Goal: Transaction & Acquisition: Obtain resource

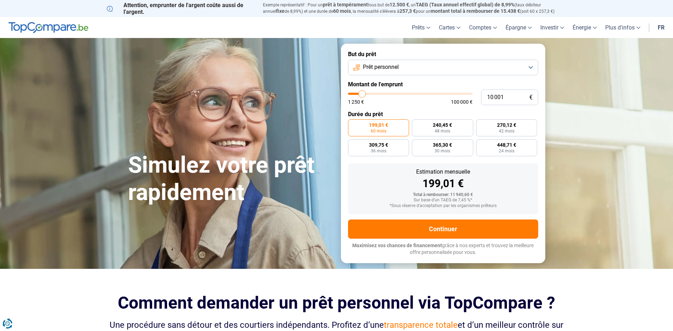
click at [533, 66] on button "Prêt personnel" at bounding box center [443, 68] width 190 height 16
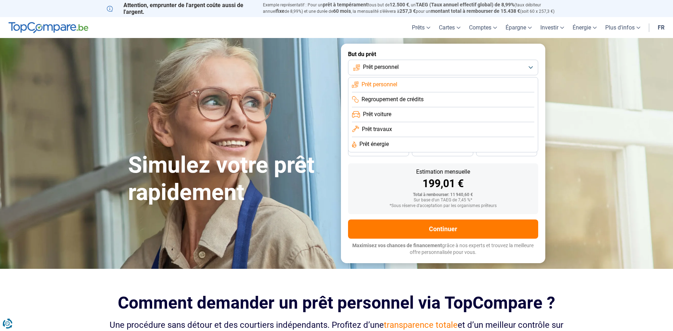
click at [383, 115] on span "Prêt voiture" at bounding box center [377, 114] width 28 height 8
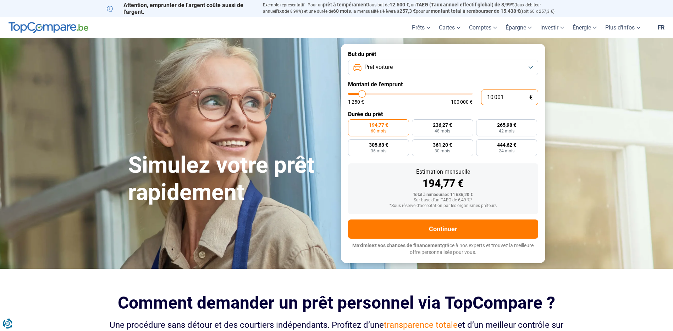
drag, startPoint x: 510, startPoint y: 99, endPoint x: 473, endPoint y: 100, distance: 37.3
click at [473, 100] on div "10 001 € 1 250 € 100 000 €" at bounding box center [443, 97] width 190 height 16
type input "10 250"
type input "10250"
type input "11 000"
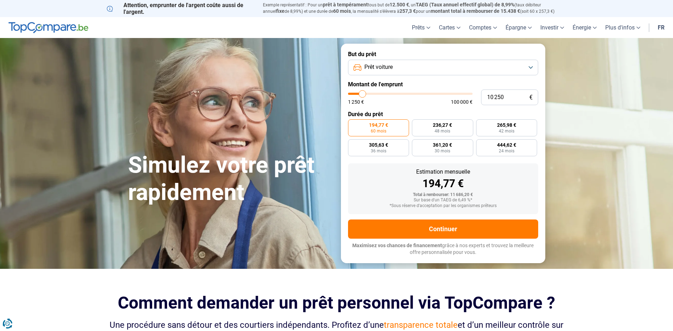
type input "11000"
type input "11 250"
type input "11250"
type input "12 000"
type input "12000"
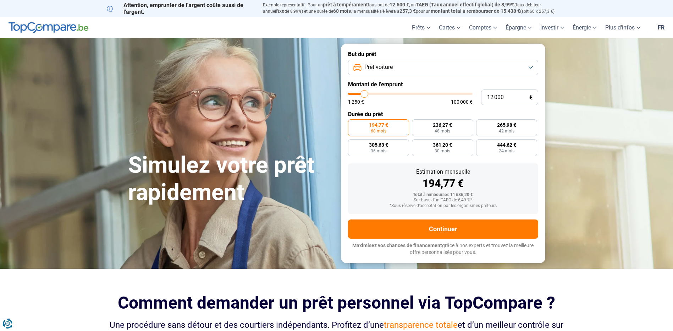
type input "13 000"
type input "13000"
type input "13 500"
type input "13500"
type input "14 000"
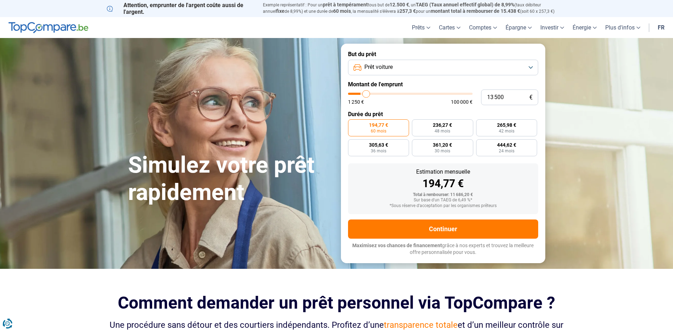
type input "14000"
type input "14 250"
type input "14250"
type input "14 500"
type input "14500"
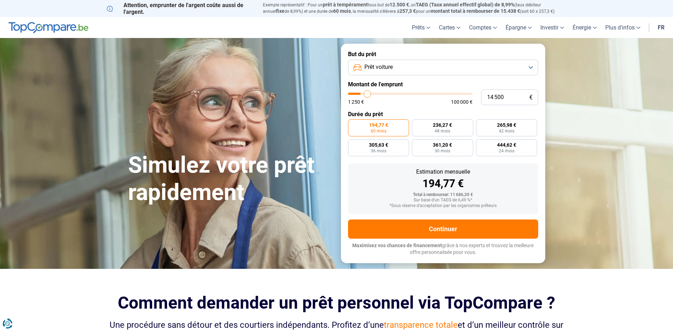
type input "14 750"
type input "14750"
type input "15 500"
type input "15500"
type input "15 750"
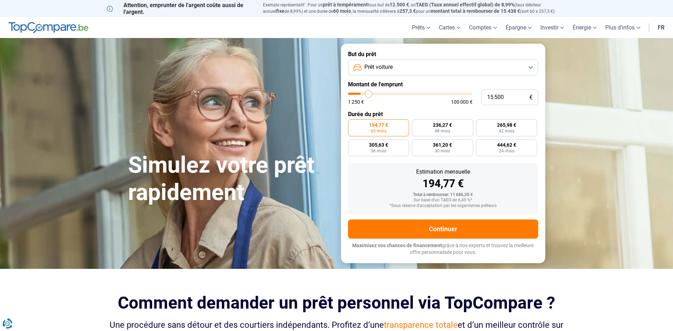
type input "15750"
type input "16 000"
type input "16000"
type input "16 250"
type input "16250"
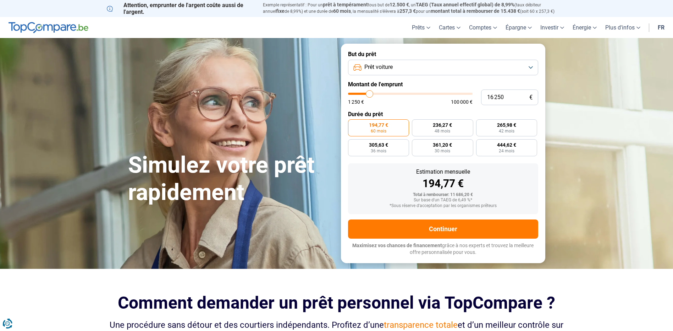
type input "16 500"
type input "16500"
type input "17 250"
type input "17250"
type input "17 500"
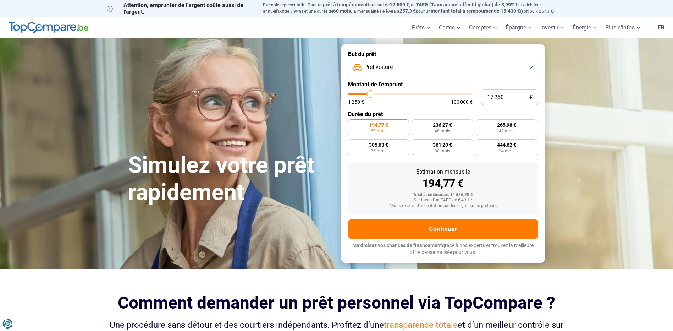
type input "17500"
type input "18 000"
type input "18000"
type input "18 500"
type input "18500"
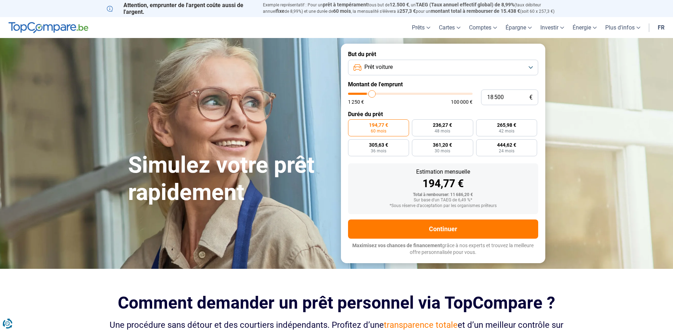
type input "18 750"
type input "18750"
type input "19 250"
type input "19250"
type input "20 500"
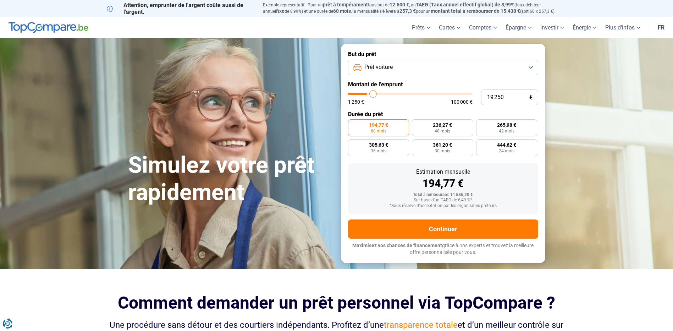
type input "20500"
type input "21 250"
type input "21250"
type input "22 000"
type input "22000"
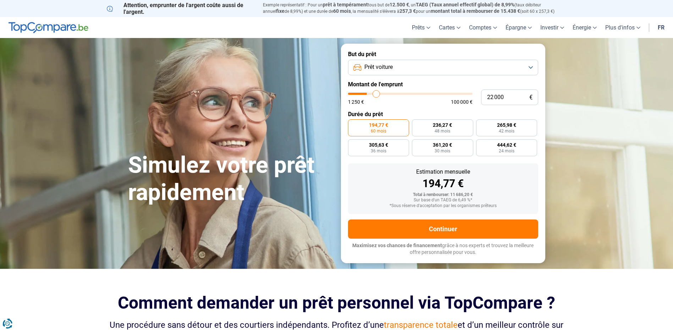
type input "22 750"
type input "22750"
type input "23 000"
type input "23000"
type input "23 250"
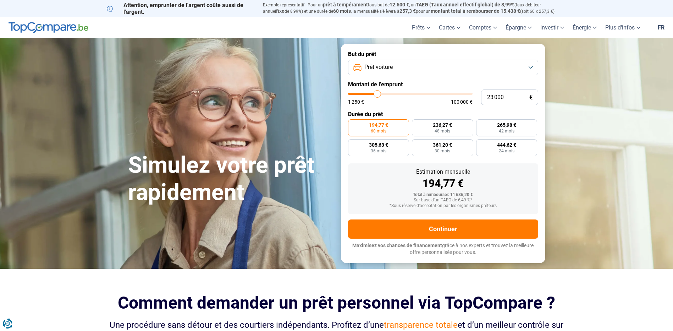
type input "23250"
type input "23 500"
type input "23500"
type input "24 250"
type input "24250"
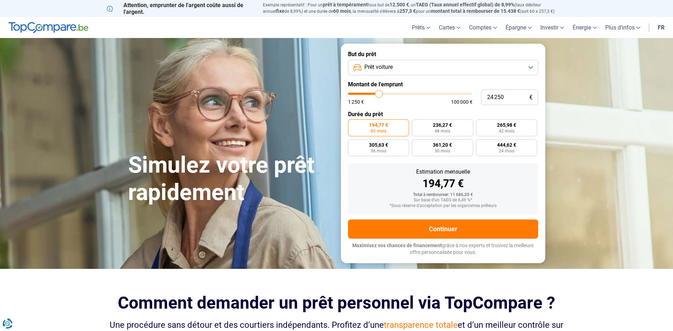
type input "24 500"
type input "24500"
type input "24 750"
type input "24750"
type input "25 000"
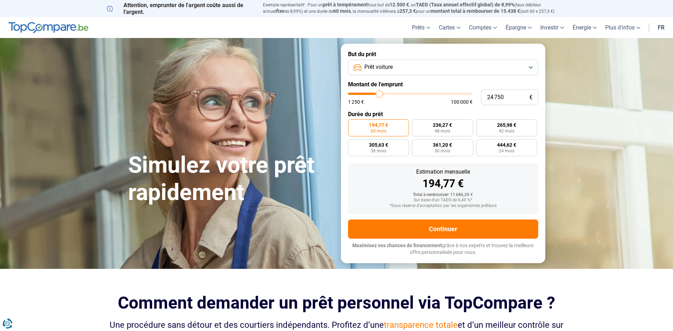
type input "25000"
type input "25 750"
type input "25750"
type input "26 500"
type input "26500"
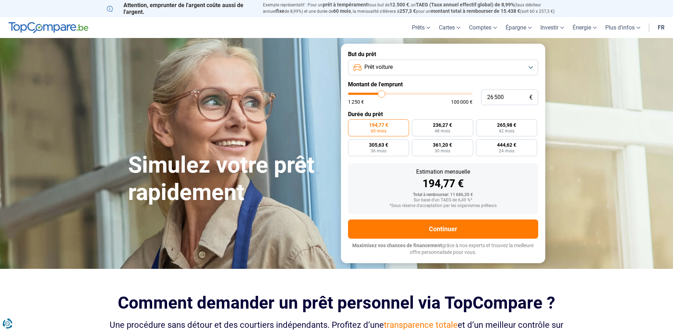
type input "27 250"
type input "27250"
type input "28 000"
type input "28000"
type input "28 750"
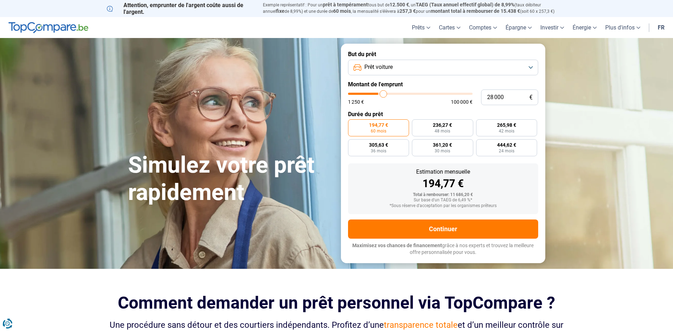
type input "28750"
type input "29 250"
type input "29250"
type input "29 500"
type input "29500"
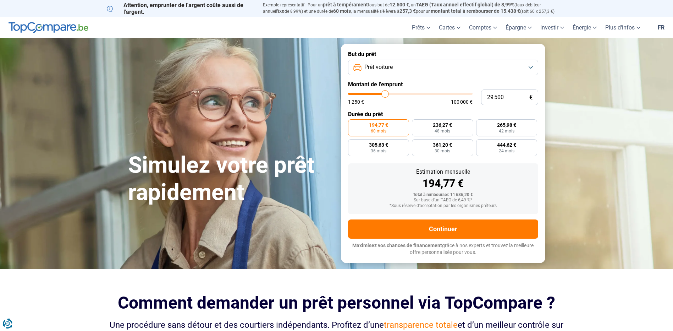
type input "30 500"
type input "30500"
type input "30 750"
type input "30750"
type input "31 000"
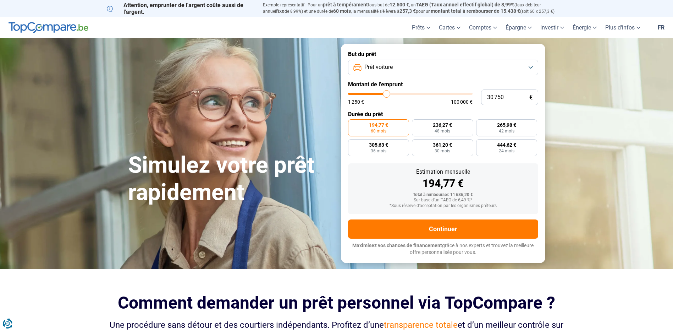
type input "31000"
type input "31 750"
type input "31750"
type input "32 000"
type input "32000"
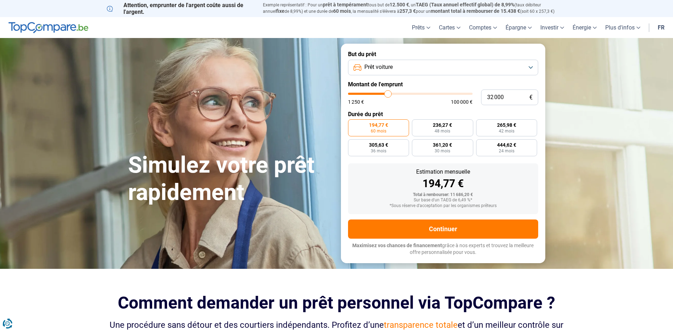
type input "32 250"
type input "32250"
type input "32 500"
type input "32500"
type input "32 750"
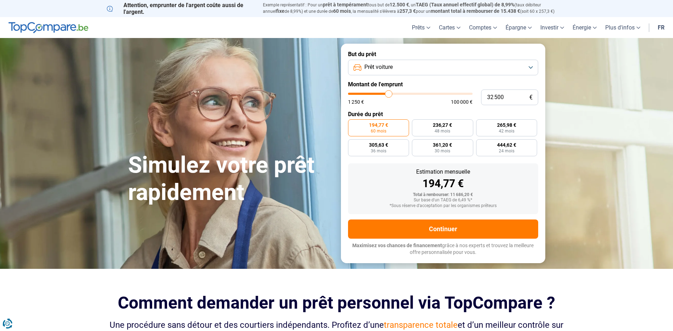
type input "32750"
type input "34 750"
type input "34750"
type input "37 000"
type input "37000"
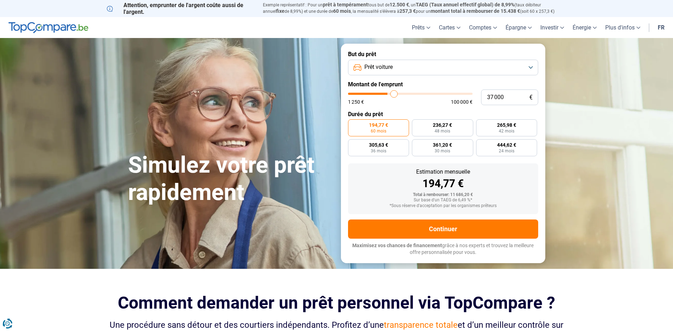
type input "38 500"
type input "38500"
type input "39 500"
type input "39500"
type input "40 250"
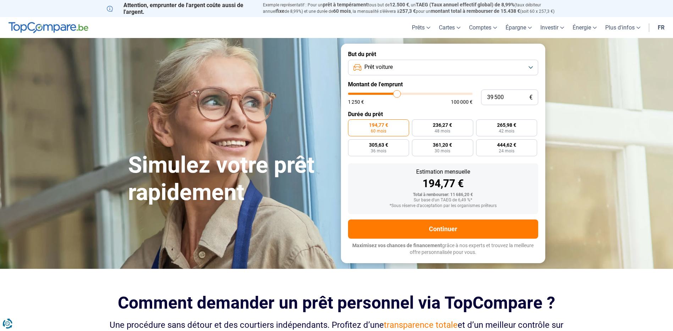
type input "40250"
type input "41 000"
type input "41000"
type input "41 250"
type input "41250"
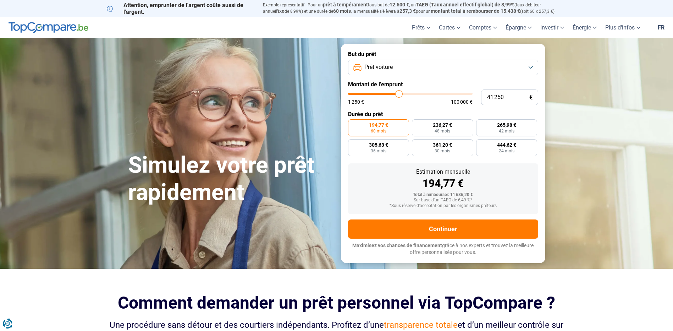
type input "41 500"
type input "41500"
type input "42 000"
type input "42000"
type input "42 250"
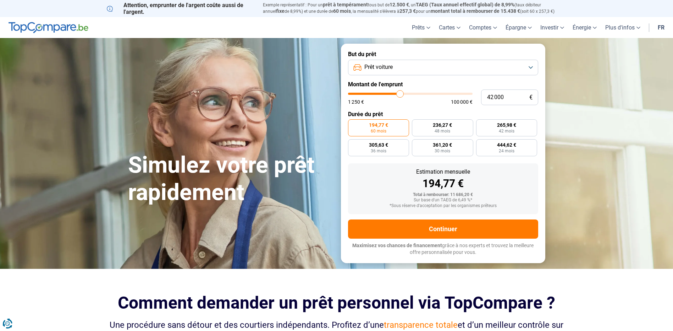
type input "42250"
type input "43 000"
type input "43000"
type input "43 750"
type input "43750"
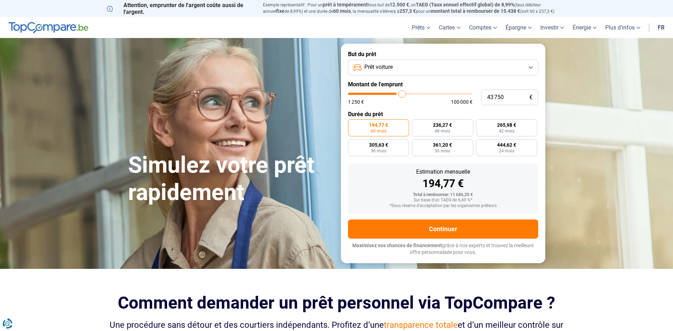
type input "44 250"
type input "44250"
type input "44 500"
type input "44500"
type input "44 250"
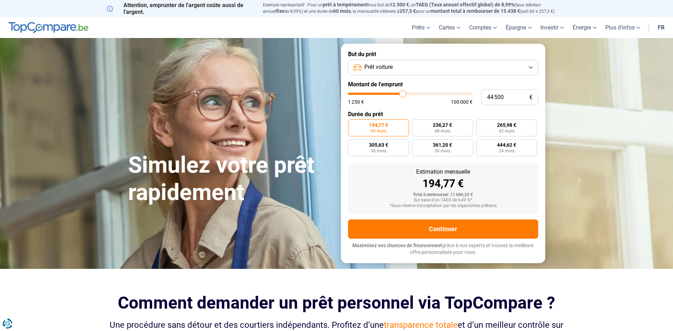
type input "44250"
type input "44 000"
type input "44000"
type input "43 750"
drag, startPoint x: 362, startPoint y: 93, endPoint x: 402, endPoint y: 96, distance: 40.2
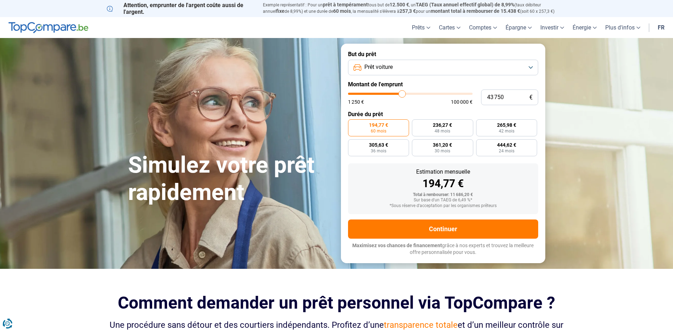
type input "43750"
click at [402, 95] on input "range" at bounding box center [410, 94] width 125 height 2
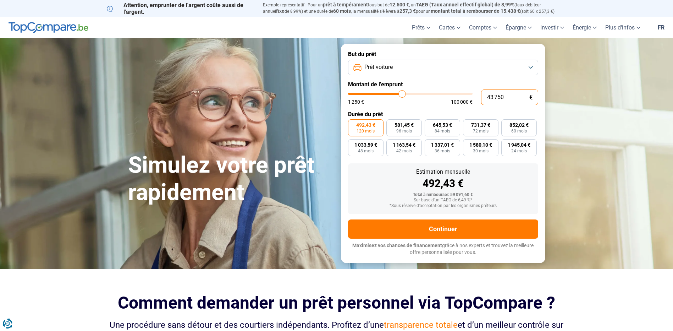
drag, startPoint x: 513, startPoint y: 98, endPoint x: 466, endPoint y: 98, distance: 46.8
click at [466, 98] on div "43 750 € 1 250 € 100 000 €" at bounding box center [443, 97] width 190 height 16
type input "4"
type input "1250"
type input "40"
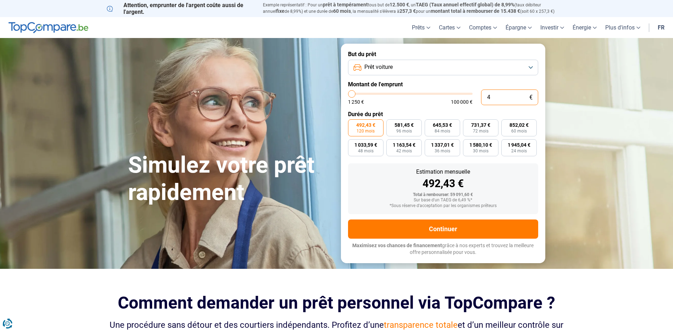
type input "1250"
type input "400"
type input "1250"
type input "4 000"
type input "4000"
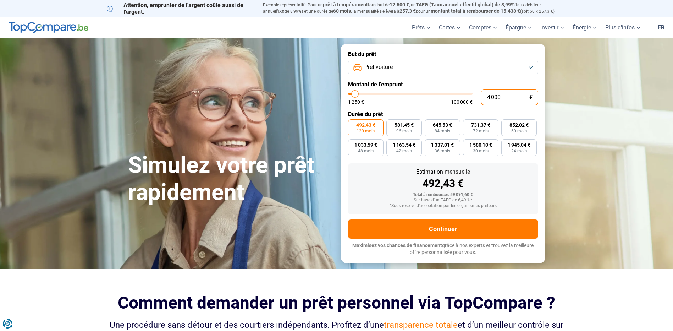
type input "40 000"
type input "40000"
type input "40 000"
click at [447, 105] on form "But du prêt Prêt voiture Montant de l'emprunt 40 000 € 1 250 € 100 000 € Durée …" at bounding box center [443, 153] width 204 height 219
click at [518, 128] on label "778,99 € 60 mois" at bounding box center [518, 127] width 35 height 17
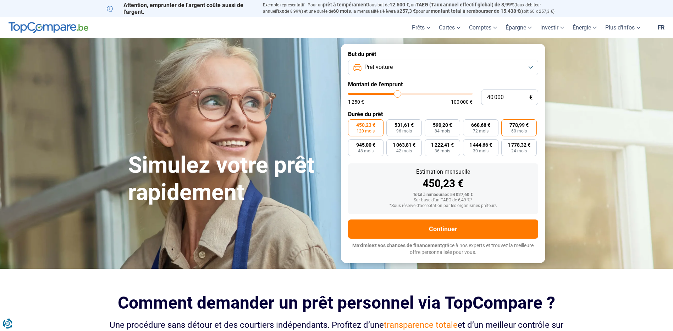
click at [506, 124] on input "778,99 € 60 mois" at bounding box center [503, 121] width 5 height 5
radio input "true"
click at [529, 67] on button "Prêt voiture" at bounding box center [443, 68] width 190 height 16
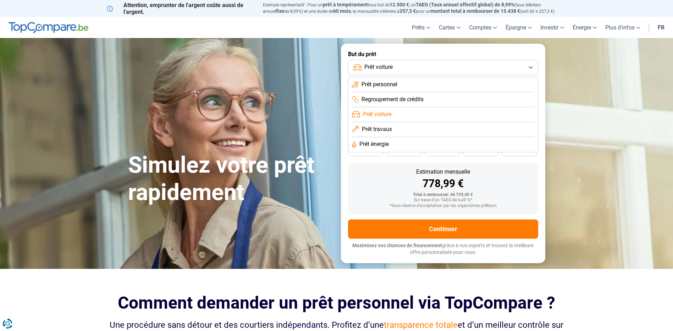
click at [405, 79] on li "Prêt personnel" at bounding box center [443, 84] width 182 height 15
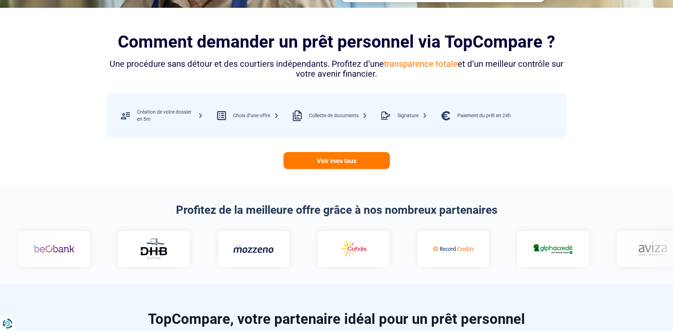
scroll to position [284, 0]
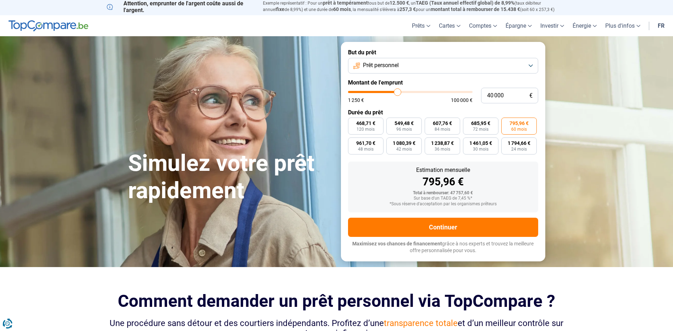
scroll to position [0, 0]
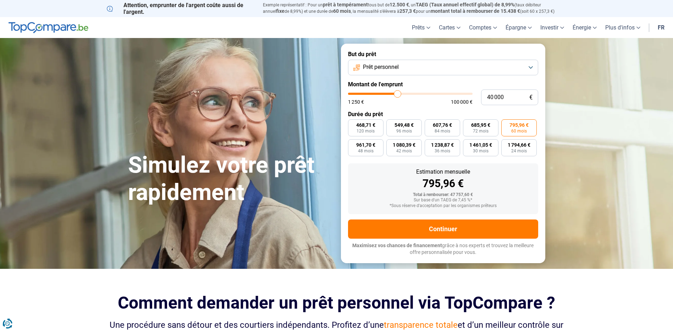
click at [529, 64] on button "Prêt personnel" at bounding box center [443, 68] width 190 height 16
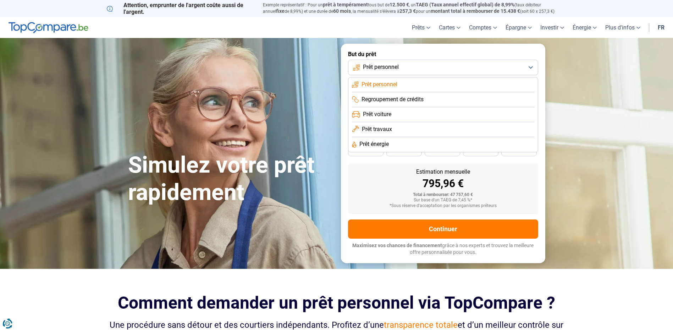
click at [416, 115] on li "Prêt voiture" at bounding box center [443, 114] width 182 height 15
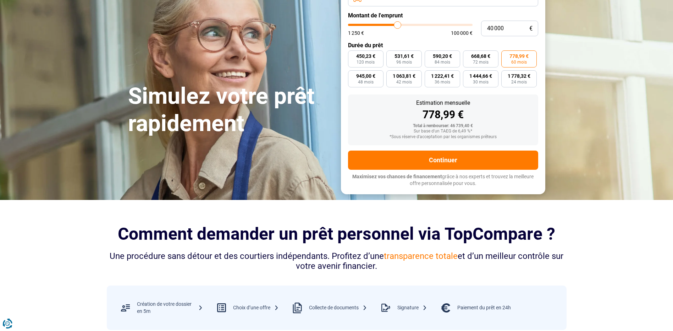
scroll to position [71, 0]
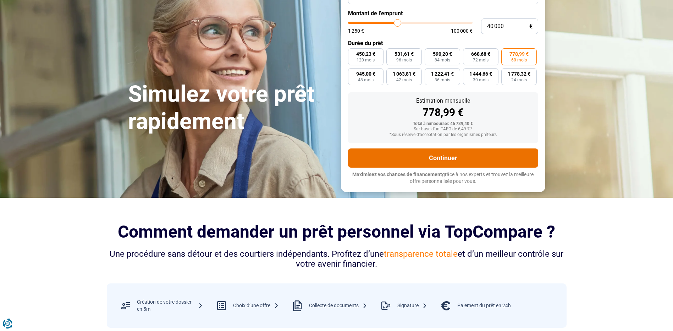
click at [427, 160] on button "Continuer" at bounding box center [443, 157] width 190 height 19
